Goal: Information Seeking & Learning: Learn about a topic

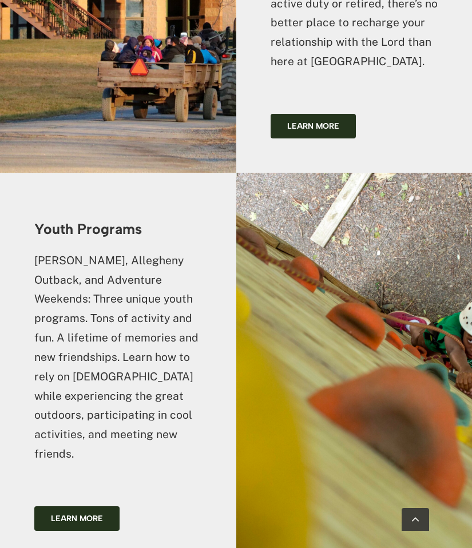
scroll to position [1586, 0]
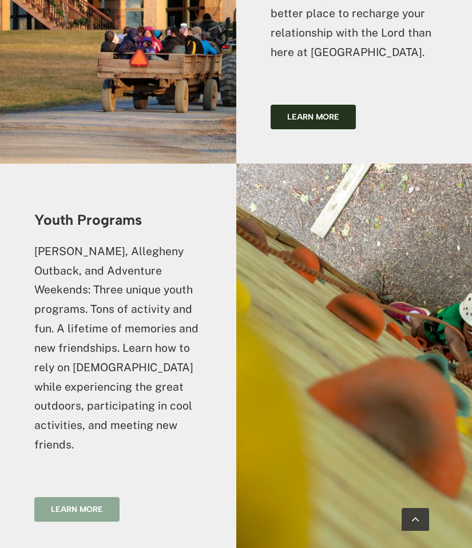
click at [60, 505] on span "Learn more" at bounding box center [77, 510] width 52 height 10
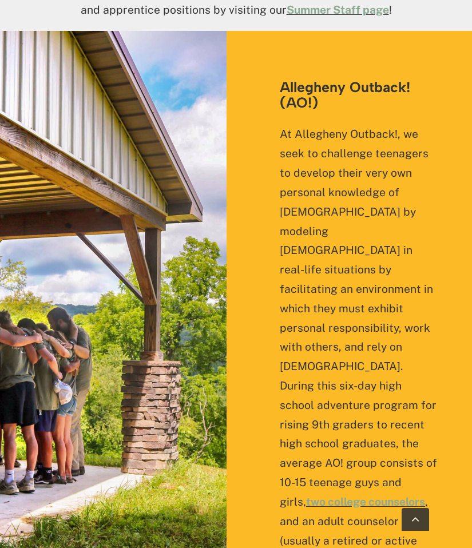
scroll to position [955, 0]
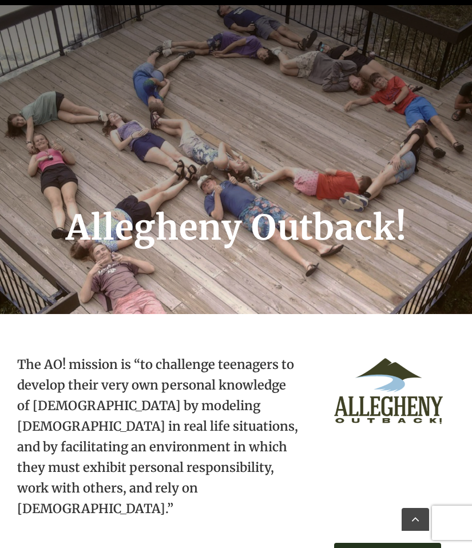
scroll to position [160, 0]
